Goal: Task Accomplishment & Management: Manage account settings

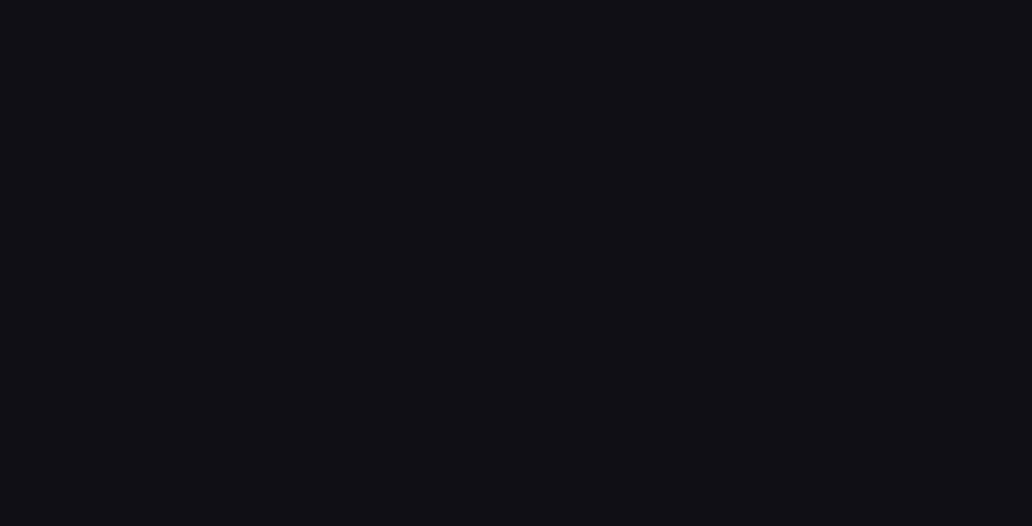
click at [409, 223] on div at bounding box center [516, 263] width 1032 height 526
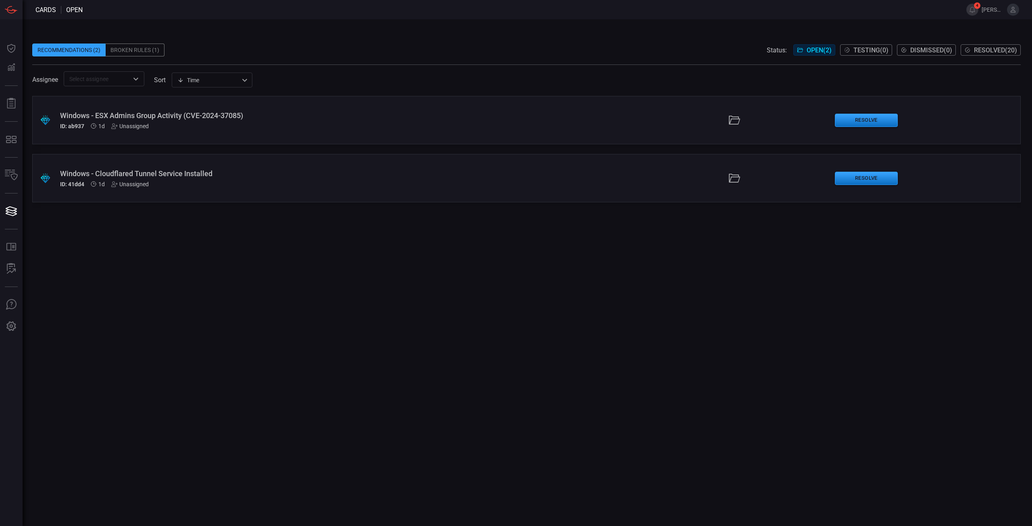
click at [143, 52] on div "Broken Rules (1)" at bounding box center [135, 50] width 59 height 13
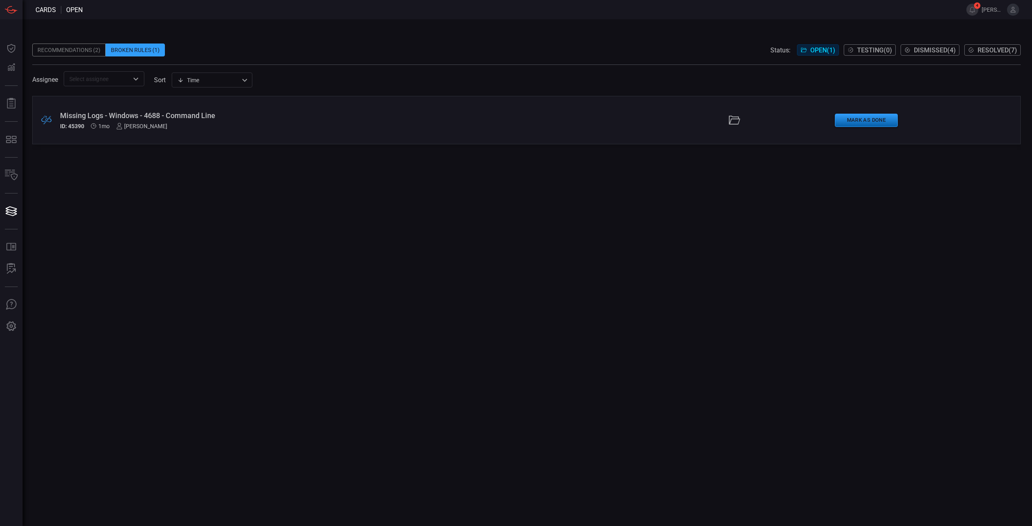
click at [887, 119] on button "Mark as Done" at bounding box center [866, 120] width 63 height 13
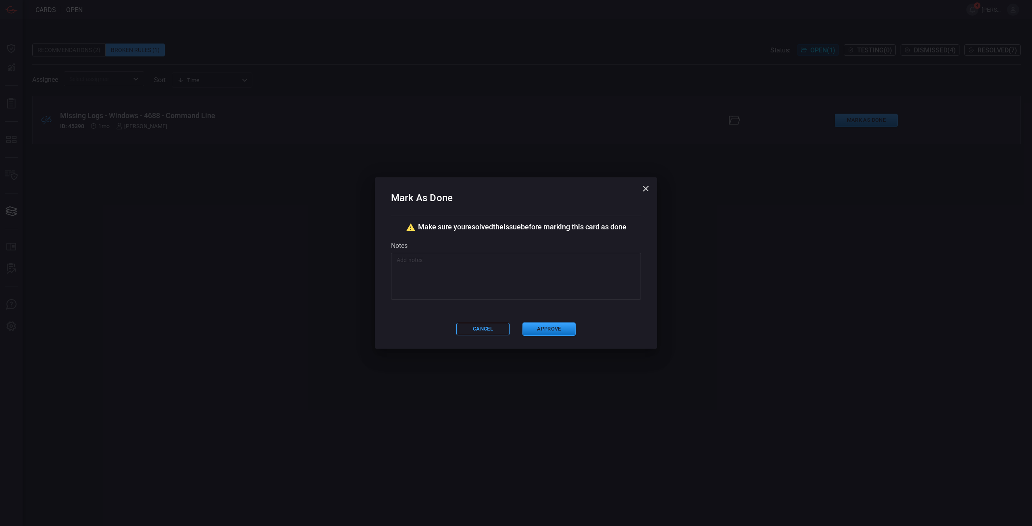
click at [550, 279] on textarea at bounding box center [516, 276] width 239 height 40
click at [453, 258] on textarea "Should have the CMD lines now." at bounding box center [516, 276] width 239 height 40
type textarea "Should have the CMD process lines now."
click at [548, 329] on button "Approve" at bounding box center [549, 329] width 53 height 13
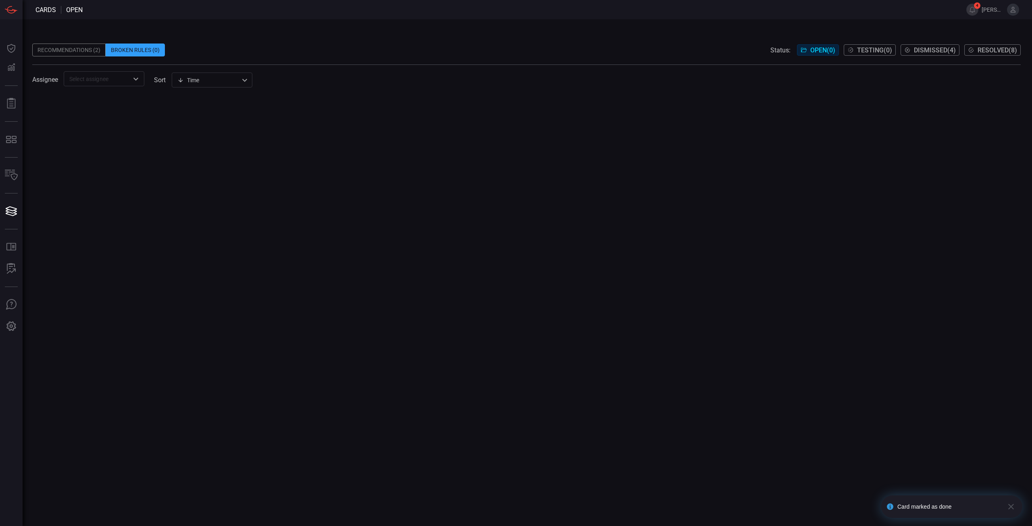
click at [74, 53] on div "Recommendations (2)" at bounding box center [68, 50] width 73 height 13
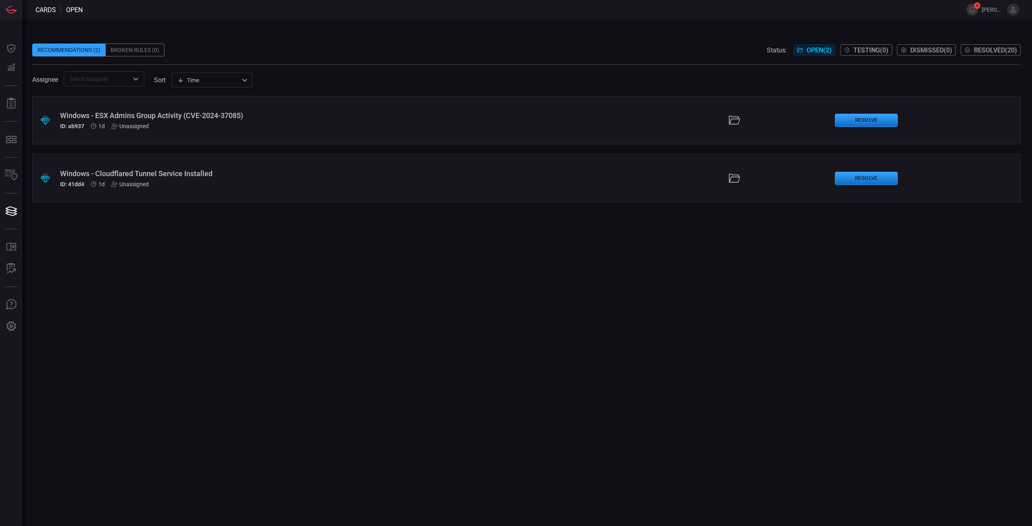
click at [290, 321] on div ".suggested_cards_icon{fill:url(#suggested_cards_icon);} Windows - ESX Admins Gr…" at bounding box center [526, 311] width 989 height 430
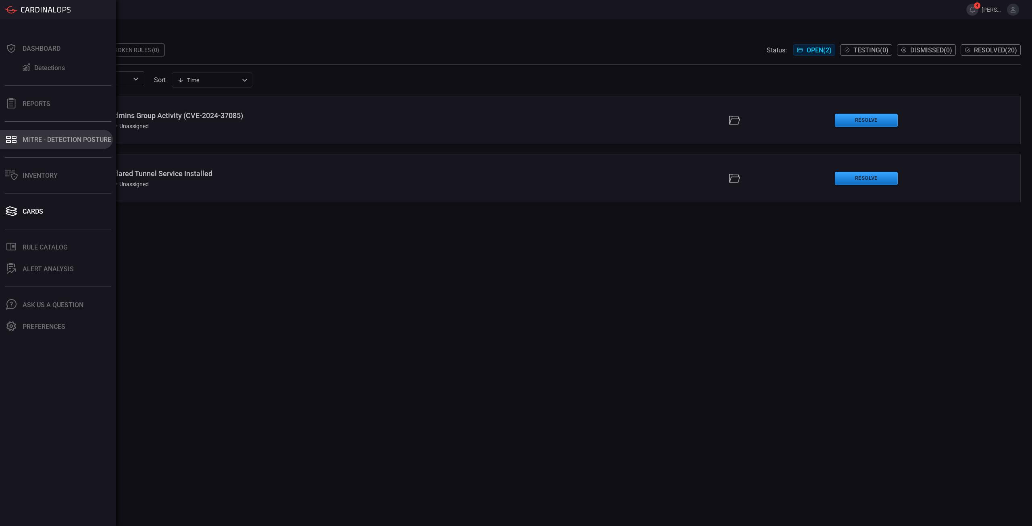
click at [38, 134] on button "MITRE - Detection Posture" at bounding box center [56, 139] width 113 height 19
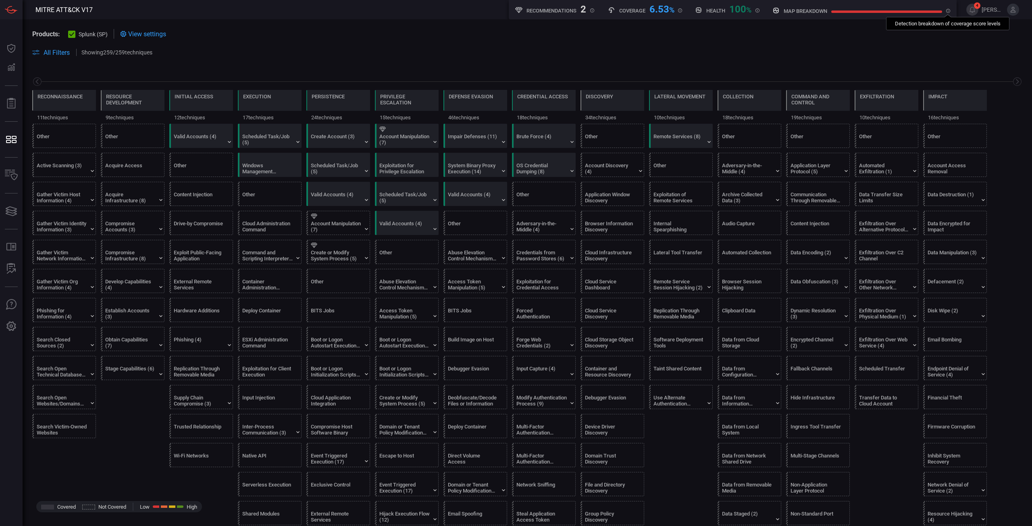
click at [950, 12] on icon at bounding box center [948, 11] width 4 height 4
click at [338, 461] on div "Event Triggered Execution (17)" at bounding box center [336, 459] width 50 height 12
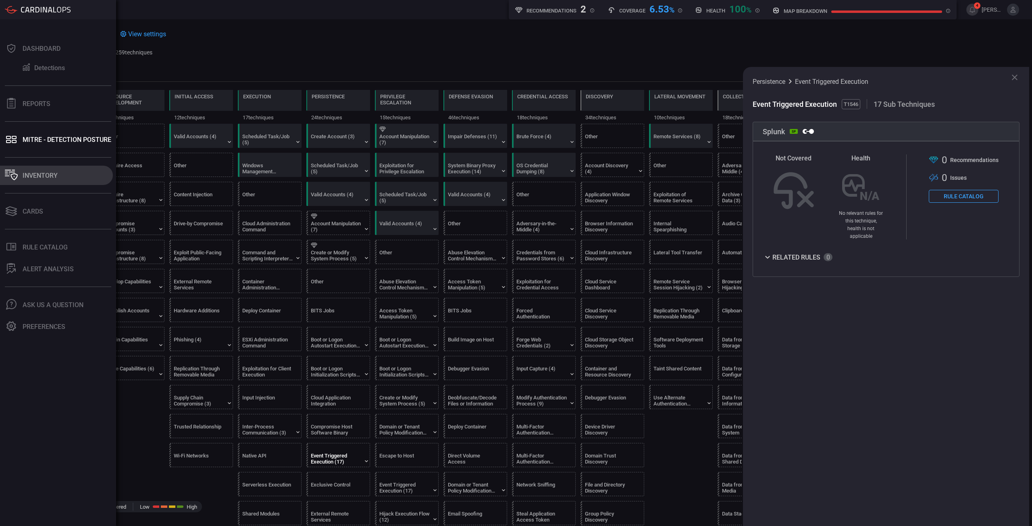
drag, startPoint x: 43, startPoint y: 173, endPoint x: 48, endPoint y: 171, distance: 4.6
click at [43, 172] on div "Inventory" at bounding box center [40, 176] width 35 height 8
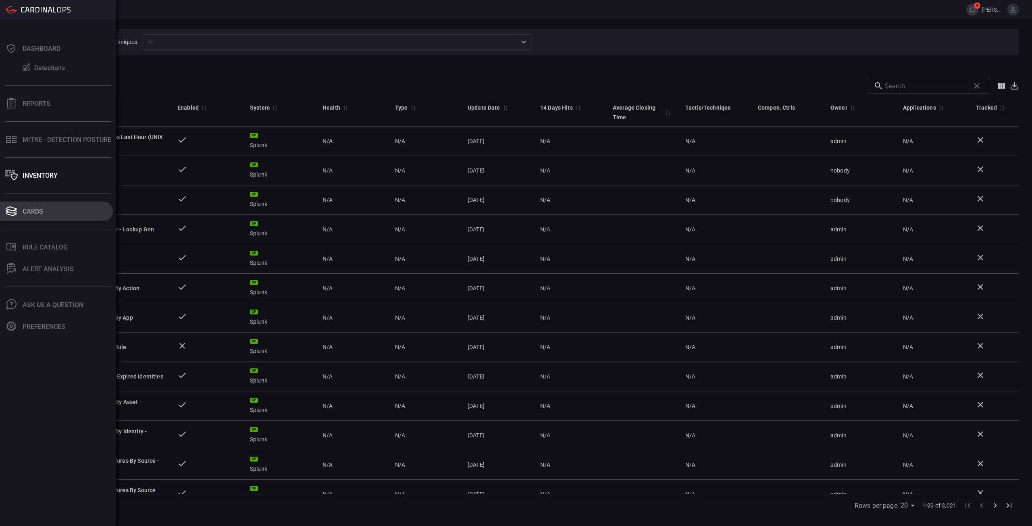
click at [35, 219] on button "Cards" at bounding box center [56, 211] width 113 height 19
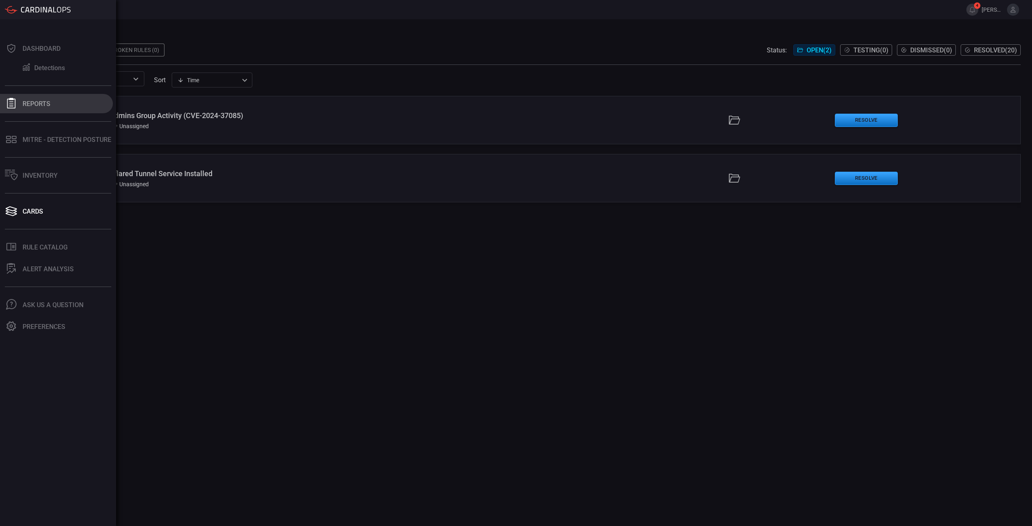
click at [29, 106] on div "Reports" at bounding box center [37, 104] width 28 height 8
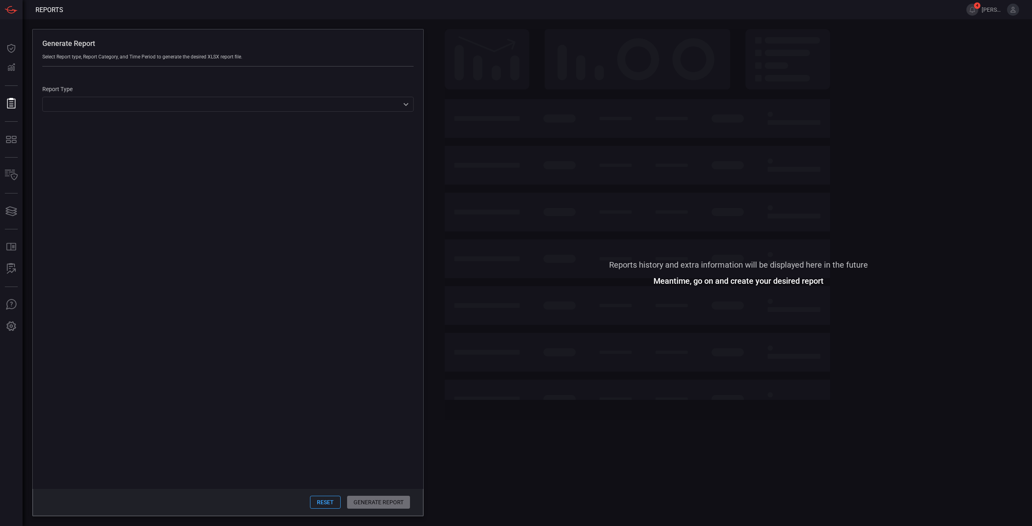
click at [142, 116] on div "Report Type ​ ​" at bounding box center [228, 94] width 391 height 55
click at [145, 111] on div "​ ​" at bounding box center [227, 104] width 371 height 15
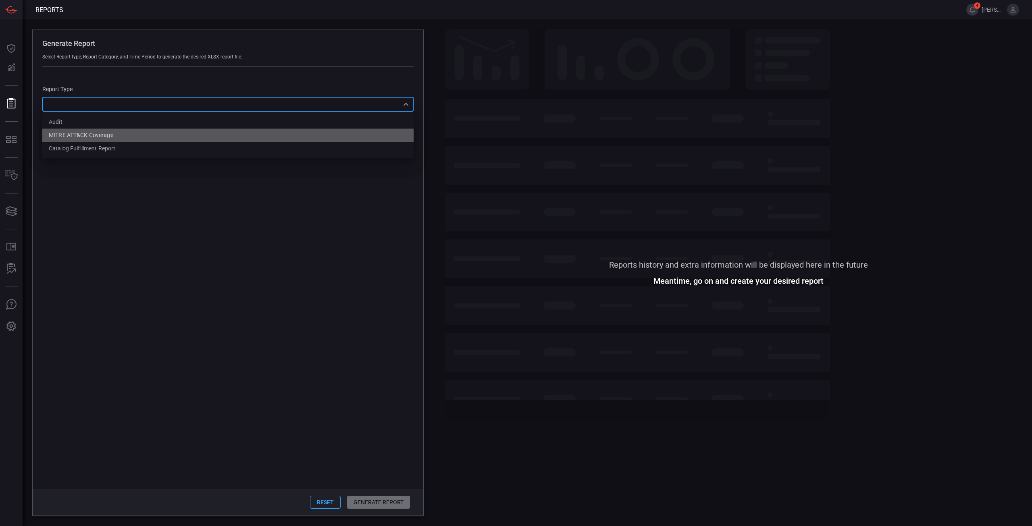
click at [95, 134] on div "MITRE ATT&CK Coverage" at bounding box center [81, 135] width 65 height 8
type input "mitreCoverage"
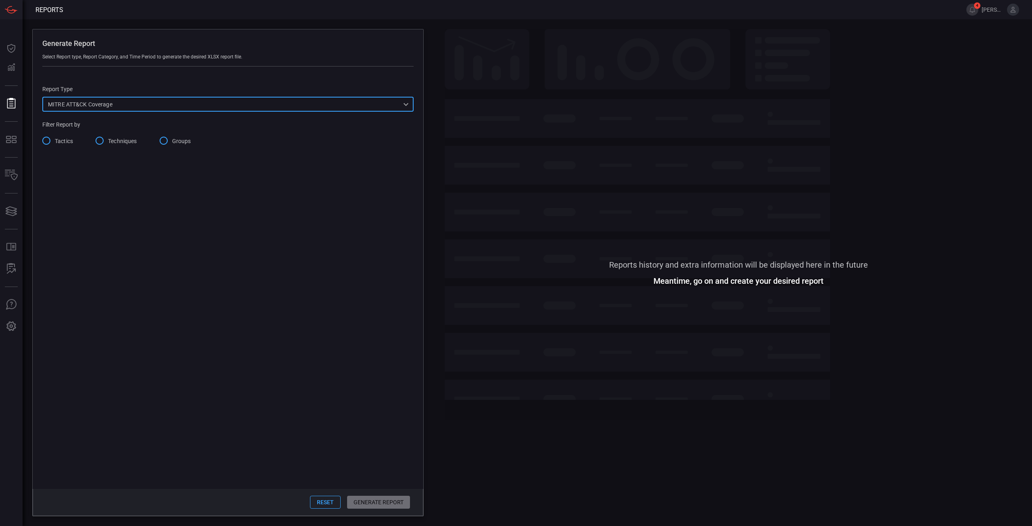
click at [58, 143] on span "Tactics" at bounding box center [64, 141] width 18 height 8
click at [55, 143] on input "Tactics" at bounding box center [46, 140] width 17 height 17
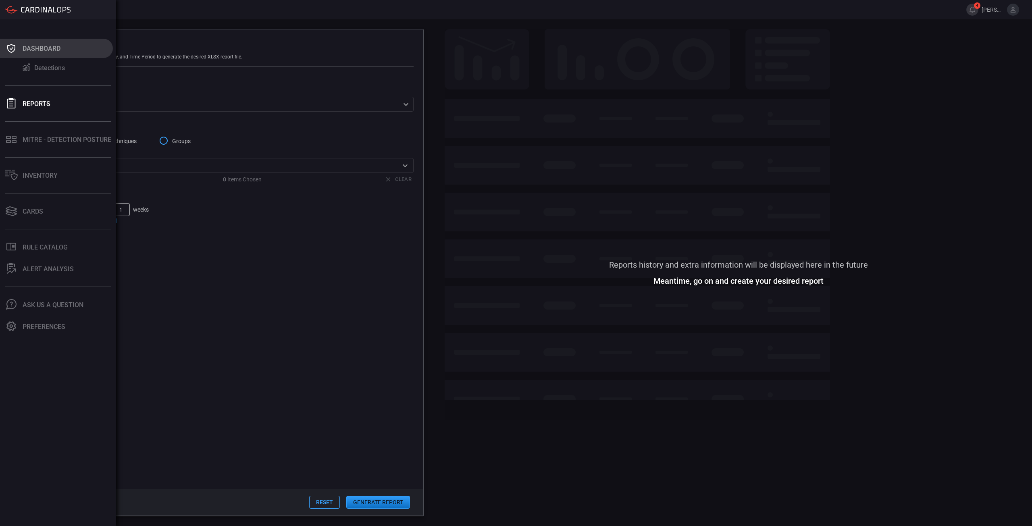
click at [19, 47] on button "Dashboard" at bounding box center [56, 48] width 113 height 19
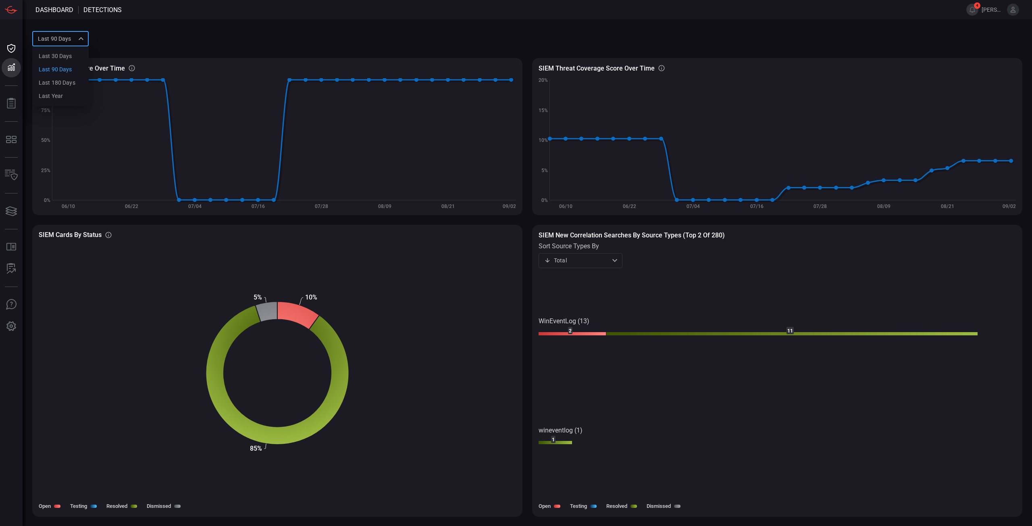
click at [81, 37] on div "Last 90 days quarter Last 30 days Last 90 days Last 180 days Last year ​" at bounding box center [60, 38] width 56 height 15
click at [108, 13] on div at bounding box center [516, 263] width 1032 height 526
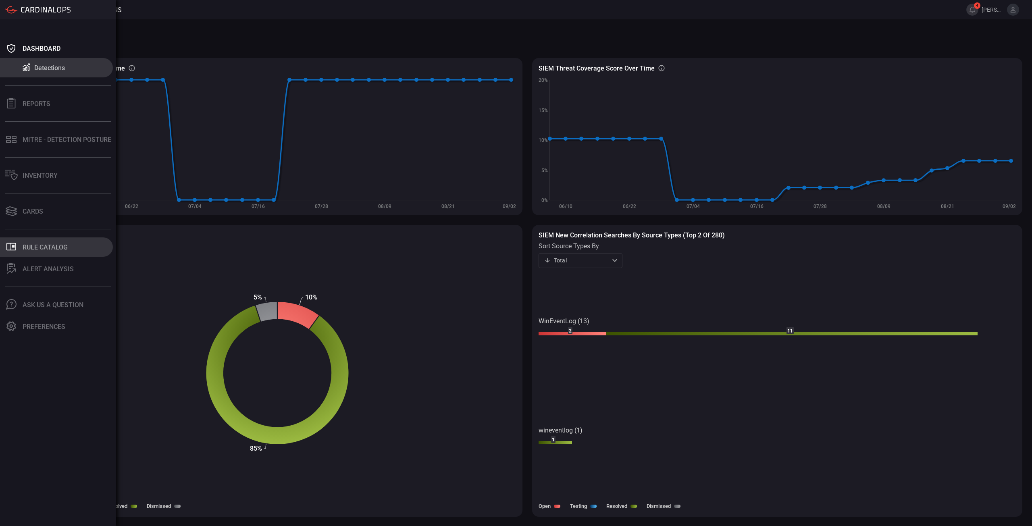
click at [40, 253] on button ".st0_rule_catalog_icon{fill: currentColor;} Rule Catalog" at bounding box center [56, 247] width 113 height 19
